Goal: Use online tool/utility: Utilize a website feature to perform a specific function

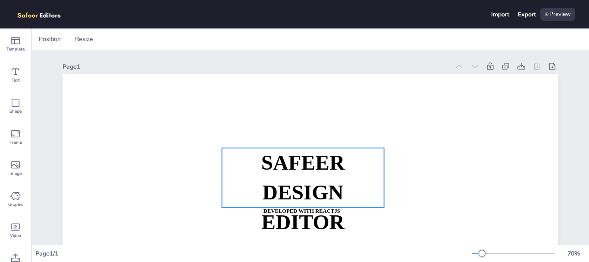
click at [272, 198] on strong "DESIGN EDITOR" at bounding box center [302, 207] width 83 height 53
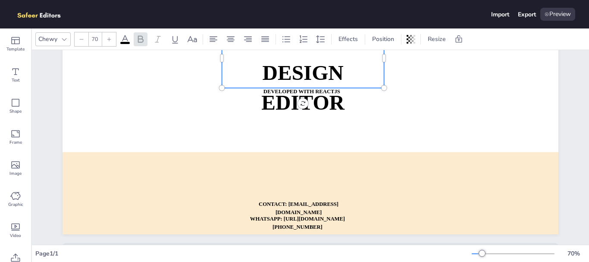
scroll to position [143, 0]
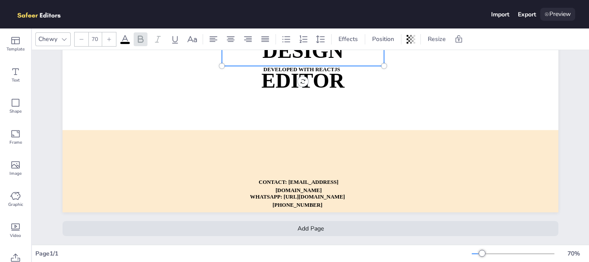
click at [557, 16] on div "Preview" at bounding box center [557, 14] width 35 height 13
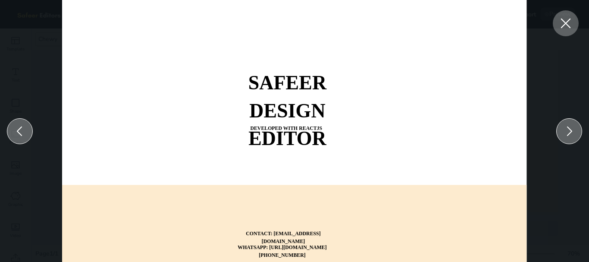
click at [563, 28] on icon at bounding box center [566, 24] width 16 height 16
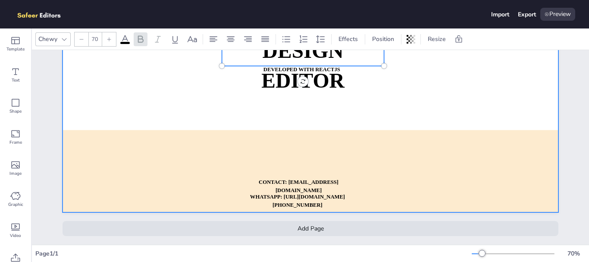
drag, startPoint x: 16, startPoint y: 94, endPoint x: 130, endPoint y: 108, distance: 114.6
click at [130, 108] on div "Template Text Shape Frame Image Graphic Video Upload Chewy 70 Effects Position …" at bounding box center [294, 144] width 589 height 233
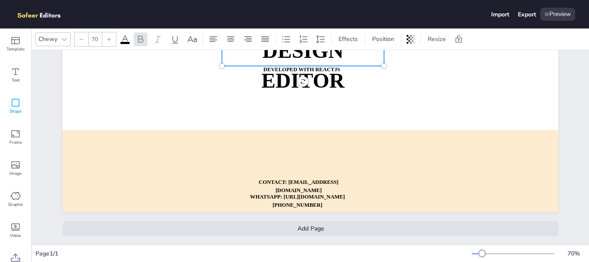
click at [24, 112] on div "Shape" at bounding box center [15, 106] width 31 height 31
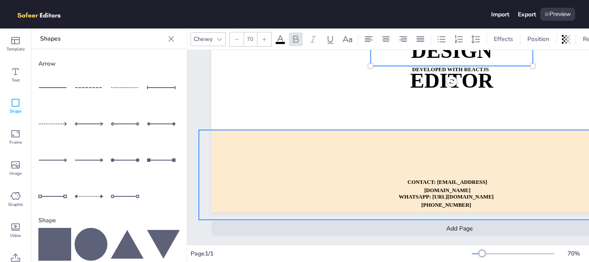
drag, startPoint x: 58, startPoint y: 89, endPoint x: 334, endPoint y: 128, distance: 278.6
click at [334, 128] on div "Template Text Shape Frame Image Graphic Video Upload Shapes Arrow Shape Upload …" at bounding box center [294, 144] width 589 height 233
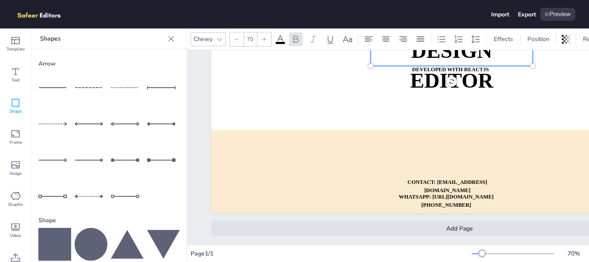
click at [57, 84] on div at bounding box center [54, 87] width 33 height 33
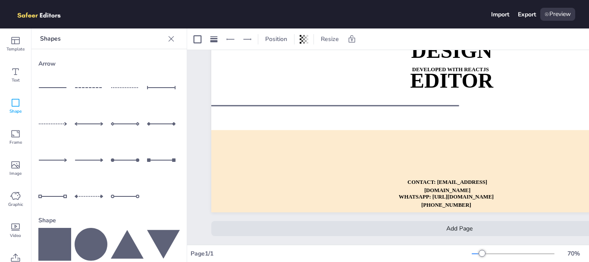
drag, startPoint x: 369, startPoint y: 71, endPoint x: 244, endPoint y: 104, distance: 128.5
click at [244, 104] on div at bounding box center [335, 105] width 248 height 9
drag, startPoint x: 459, startPoint y: 104, endPoint x: 490, endPoint y: 102, distance: 30.2
click at [490, 102] on div at bounding box center [489, 103] width 7 height 7
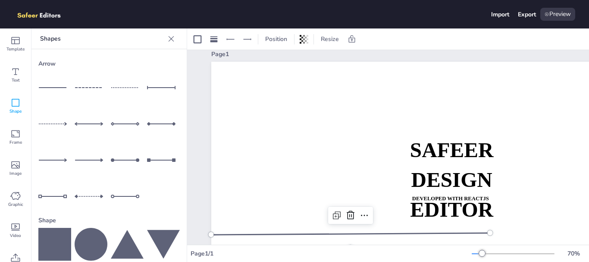
scroll to position [0, 0]
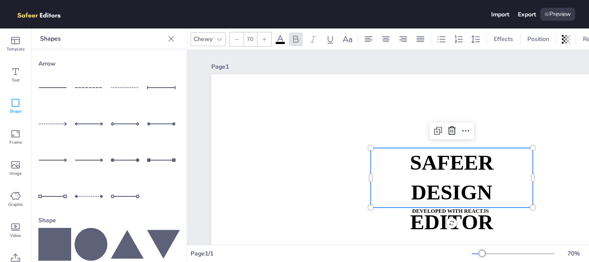
click at [407, 188] on p "DESIGN EDITOR" at bounding box center [452, 207] width 162 height 59
click at [453, 128] on icon at bounding box center [452, 130] width 10 height 10
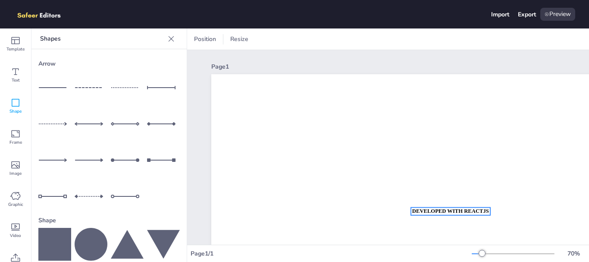
click at [435, 210] on strong "DEVELOPED WITH REACTJS" at bounding box center [450, 211] width 77 height 6
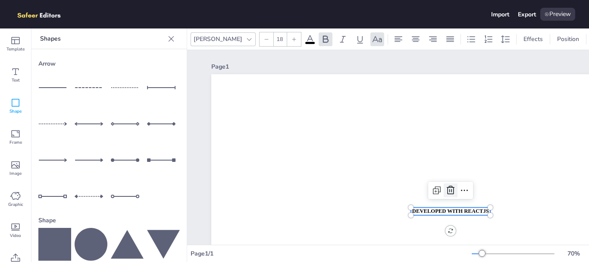
click at [453, 190] on icon at bounding box center [451, 189] width 8 height 9
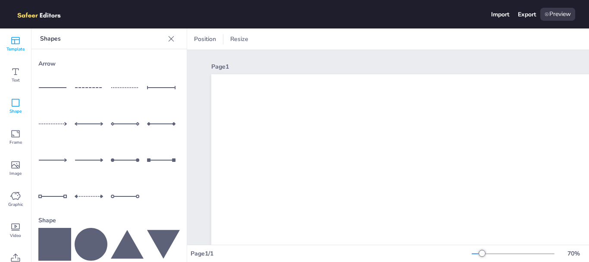
click at [17, 48] on span "Template" at bounding box center [15, 49] width 18 height 7
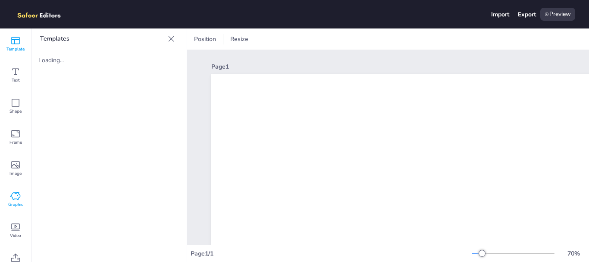
click at [14, 196] on icon at bounding box center [15, 196] width 10 height 10
click at [11, 257] on icon at bounding box center [15, 258] width 10 height 10
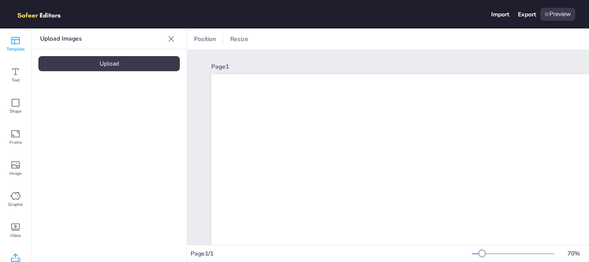
click at [15, 53] on div "Template" at bounding box center [15, 43] width 31 height 31
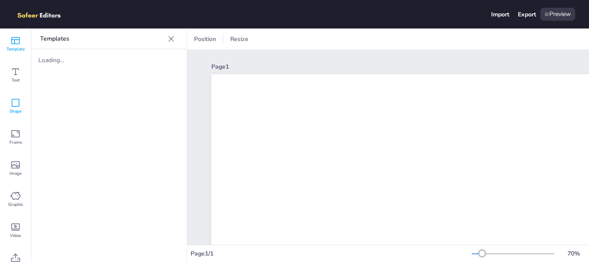
click at [18, 101] on icon at bounding box center [15, 102] width 10 height 10
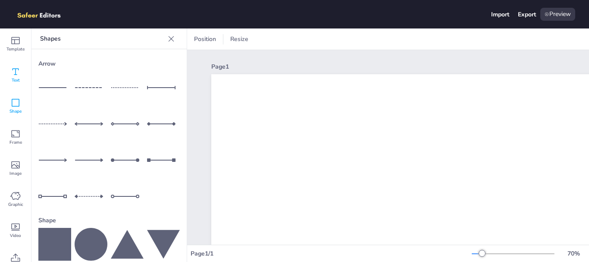
click at [14, 65] on div "Text" at bounding box center [15, 74] width 31 height 31
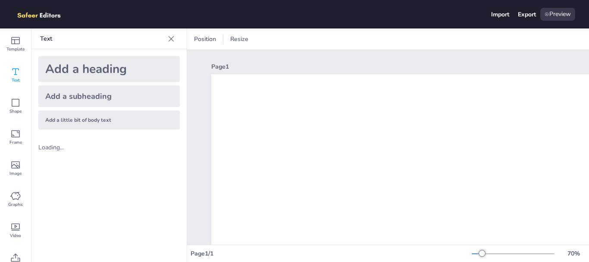
click at [56, 141] on div "Loading..." at bounding box center [108, 147] width 155 height 22
drag, startPoint x: 80, startPoint y: 73, endPoint x: 183, endPoint y: 84, distance: 103.6
click at [183, 84] on div "Add a heading Add a subheading Add a little bit of body text" at bounding box center [108, 92] width 155 height 87
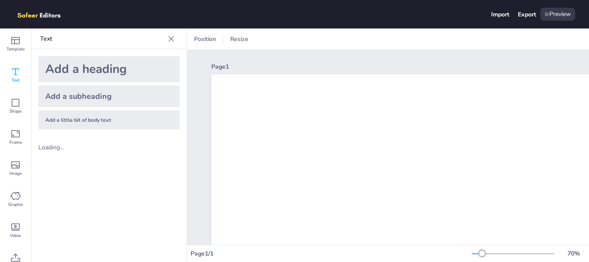
click at [92, 69] on div "Add a heading" at bounding box center [108, 69] width 141 height 26
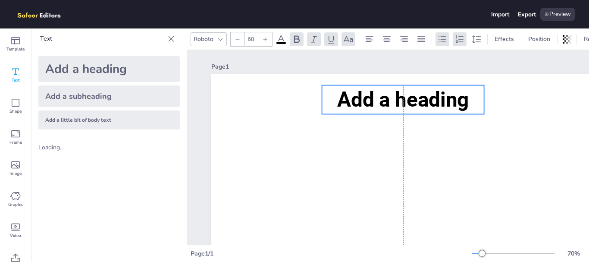
drag, startPoint x: 403, startPoint y: 170, endPoint x: 356, endPoint y: 102, distance: 83.2
click at [356, 102] on span "Add a heading" at bounding box center [403, 99] width 132 height 24
click at [17, 104] on icon at bounding box center [15, 102] width 10 height 10
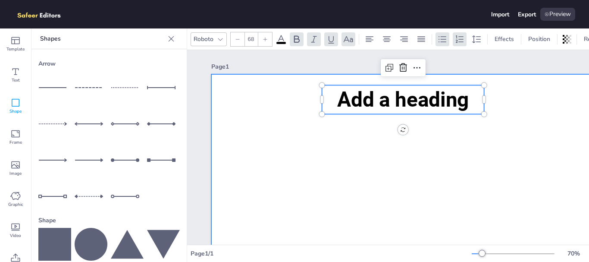
click at [282, 114] on div at bounding box center [459, 213] width 496 height 279
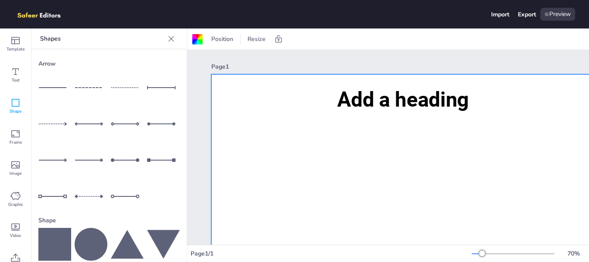
click at [50, 87] on icon at bounding box center [54, 87] width 33 height 1
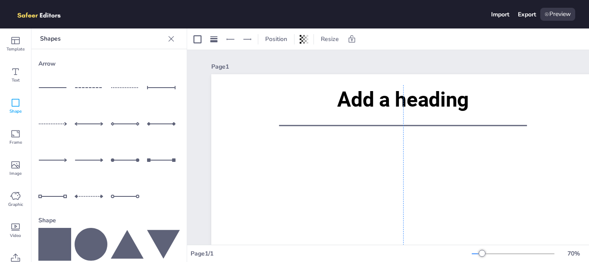
drag, startPoint x: 377, startPoint y: 215, endPoint x: 321, endPoint y: 127, distance: 104.6
click at [321, 127] on div at bounding box center [403, 125] width 248 height 9
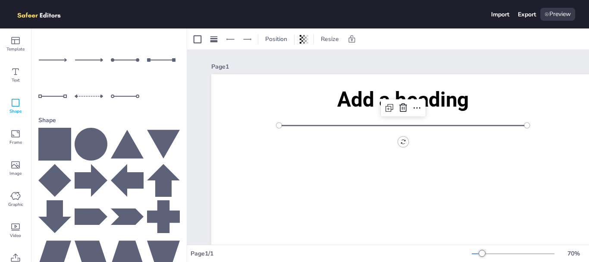
scroll to position [136, 0]
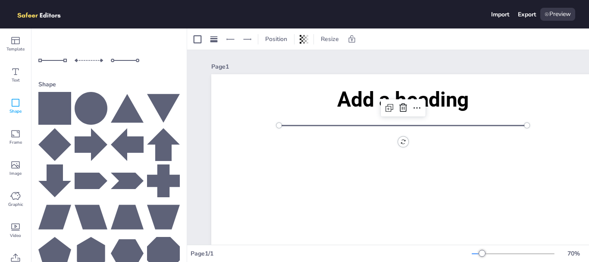
click at [55, 102] on icon at bounding box center [54, 108] width 33 height 33
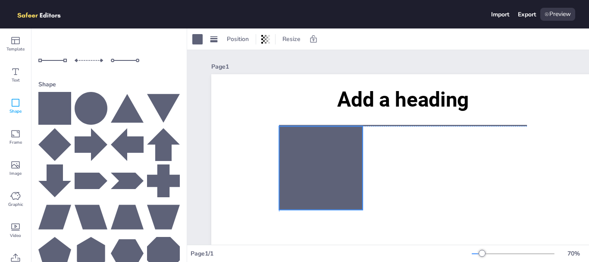
drag, startPoint x: 459, startPoint y: 227, endPoint x: 287, endPoint y: 150, distance: 187.5
click at [287, 150] on div at bounding box center [321, 168] width 84 height 84
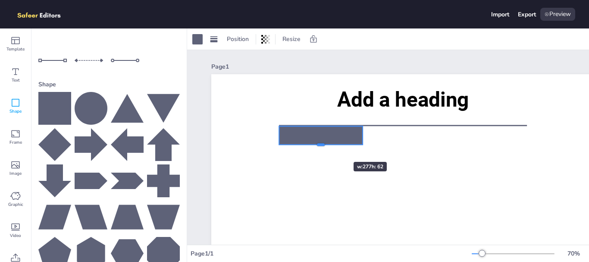
drag, startPoint x: 323, startPoint y: 211, endPoint x: 328, endPoint y: 146, distance: 65.2
click at [328, 146] on div at bounding box center [321, 144] width 84 height 7
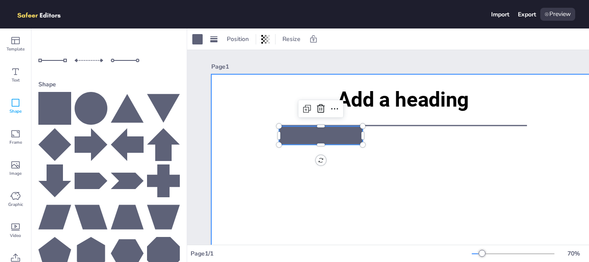
click at [375, 140] on div at bounding box center [459, 213] width 496 height 279
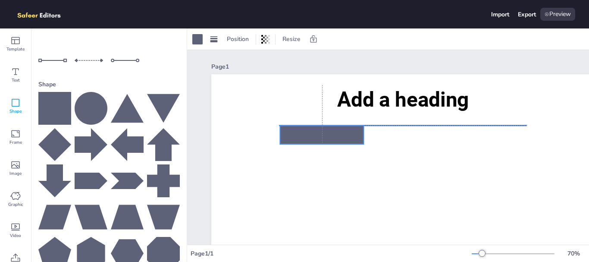
click at [342, 134] on div at bounding box center [322, 134] width 84 height 19
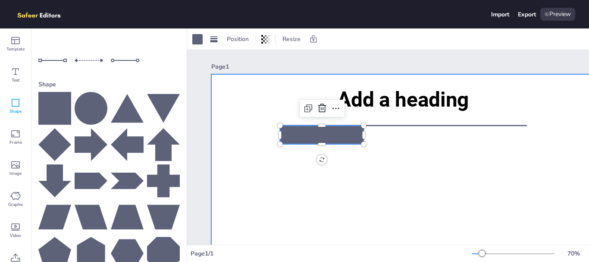
click at [347, 175] on div at bounding box center [459, 213] width 496 height 279
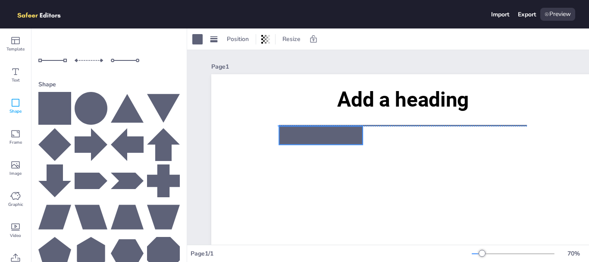
click at [322, 137] on div at bounding box center [321, 135] width 84 height 19
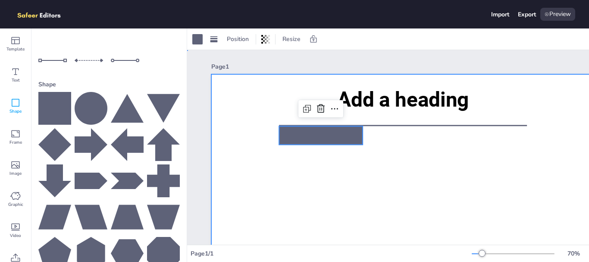
click at [409, 178] on div at bounding box center [459, 213] width 496 height 279
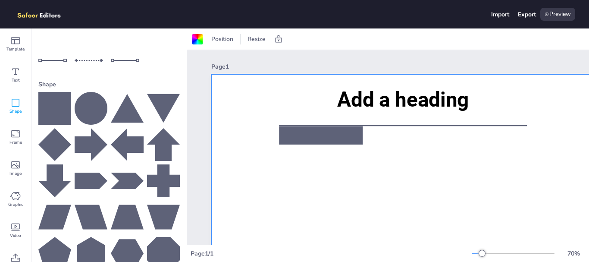
scroll to position [0, 0]
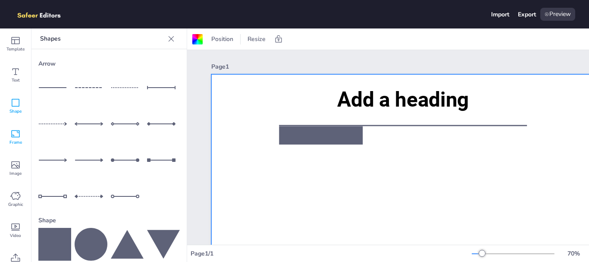
click at [12, 141] on span "Frame" at bounding box center [15, 142] width 12 height 7
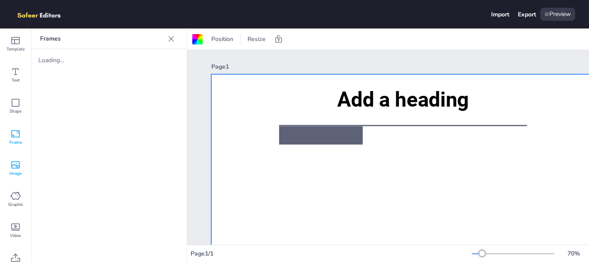
click at [15, 177] on div "Image" at bounding box center [15, 168] width 31 height 31
click at [14, 229] on icon at bounding box center [15, 227] width 10 height 10
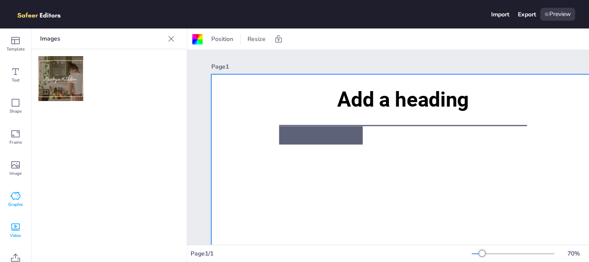
click at [15, 194] on icon at bounding box center [15, 196] width 10 height 10
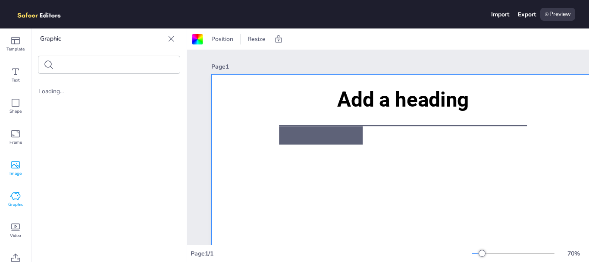
click at [15, 165] on icon at bounding box center [15, 164] width 9 height 7
click at [15, 137] on icon at bounding box center [15, 133] width 9 height 7
click at [15, 105] on icon at bounding box center [15, 102] width 10 height 10
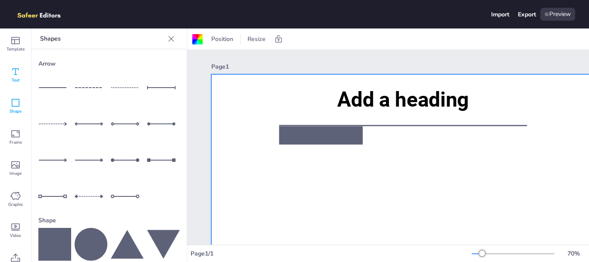
click at [15, 84] on div "Text" at bounding box center [15, 74] width 31 height 31
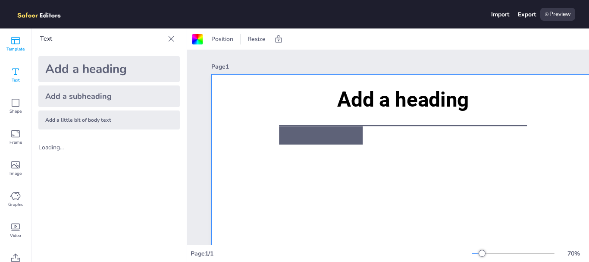
click at [16, 57] on div "Template" at bounding box center [15, 43] width 31 height 31
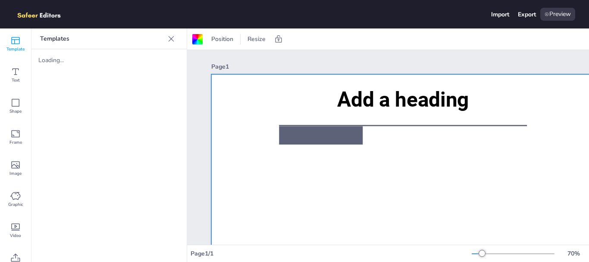
click at [86, 57] on div "Loading..." at bounding box center [72, 60] width 69 height 8
click at [75, 44] on p "Templates" at bounding box center [102, 38] width 124 height 21
click at [244, 120] on div at bounding box center [459, 213] width 496 height 279
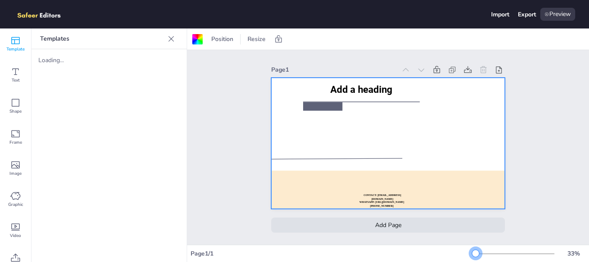
drag, startPoint x: 474, startPoint y: 252, endPoint x: 469, endPoint y: 252, distance: 4.7
click at [472, 252] on div at bounding box center [475, 253] width 7 height 7
click at [540, 99] on div "Page 1 WHATSAPP: [URL][DOMAIN_NAME][PHONE_NUMBER] CONTACT: [EMAIL_ADDRESS][DOMA…" at bounding box center [388, 147] width 402 height 194
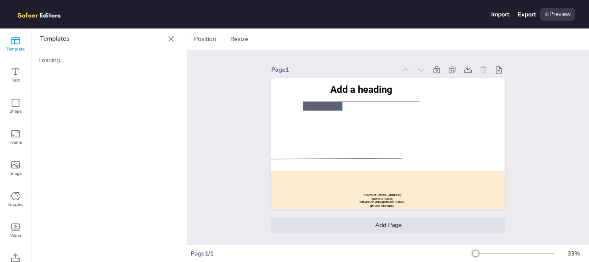
click at [529, 12] on div "Export" at bounding box center [527, 14] width 18 height 8
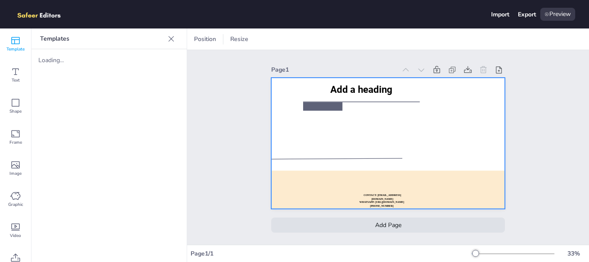
click at [350, 136] on div at bounding box center [387, 143] width 233 height 131
